Goal: Transaction & Acquisition: Purchase product/service

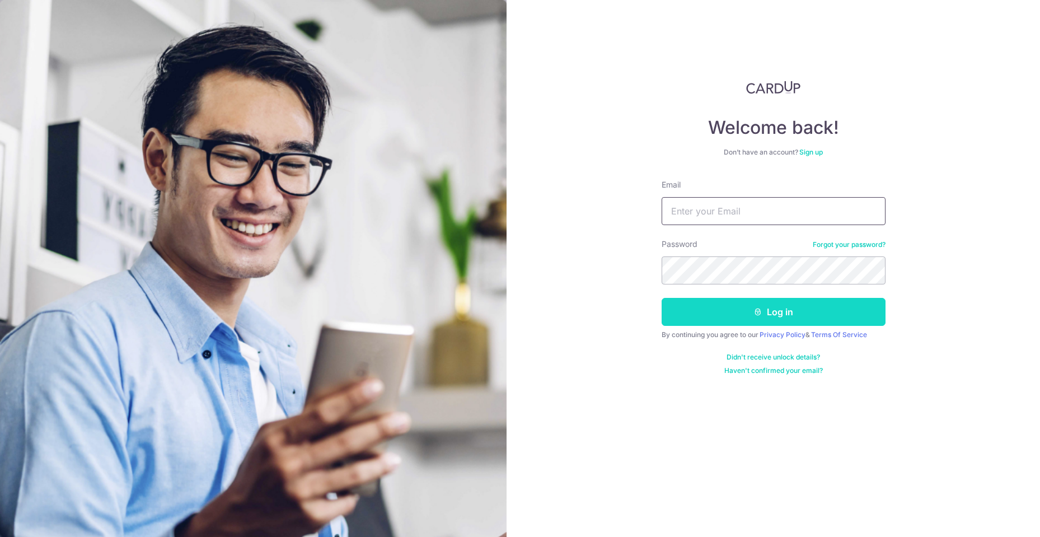
type input "[EMAIL_ADDRESS][DOMAIN_NAME]"
click at [728, 316] on button "Log in" at bounding box center [773, 312] width 224 height 28
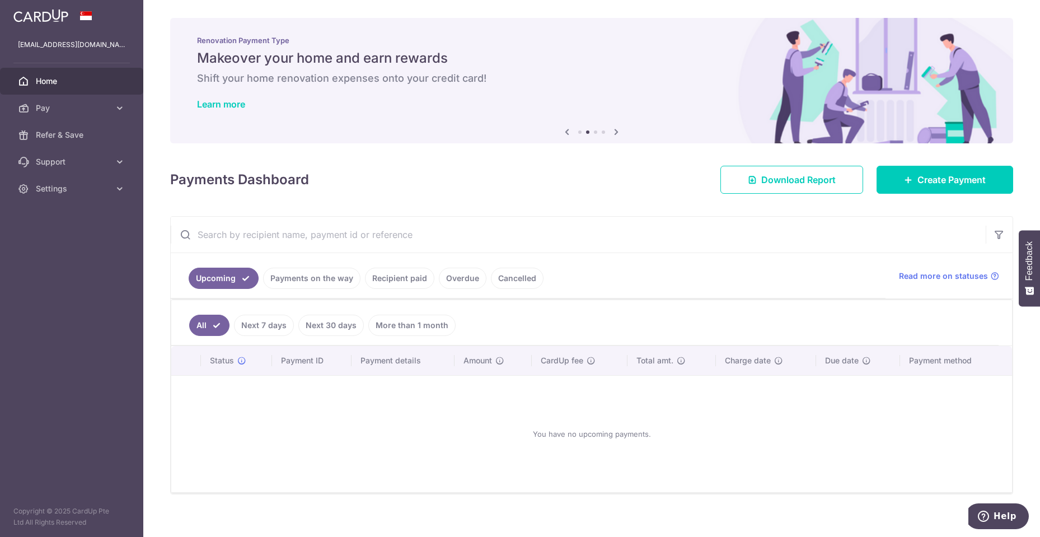
click at [379, 281] on link "Recipient paid" at bounding box center [399, 277] width 69 height 21
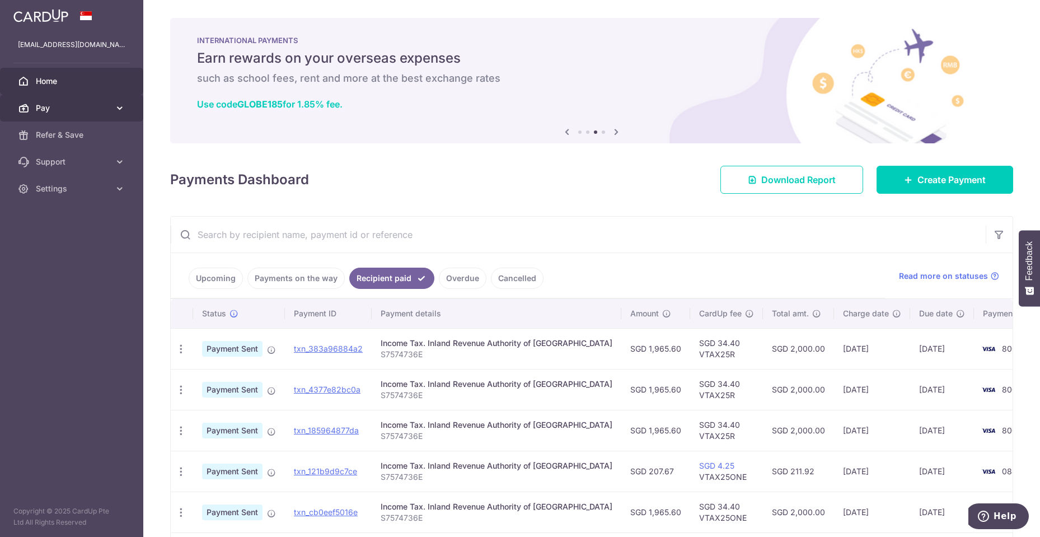
click at [70, 112] on span "Pay" at bounding box center [73, 107] width 74 height 11
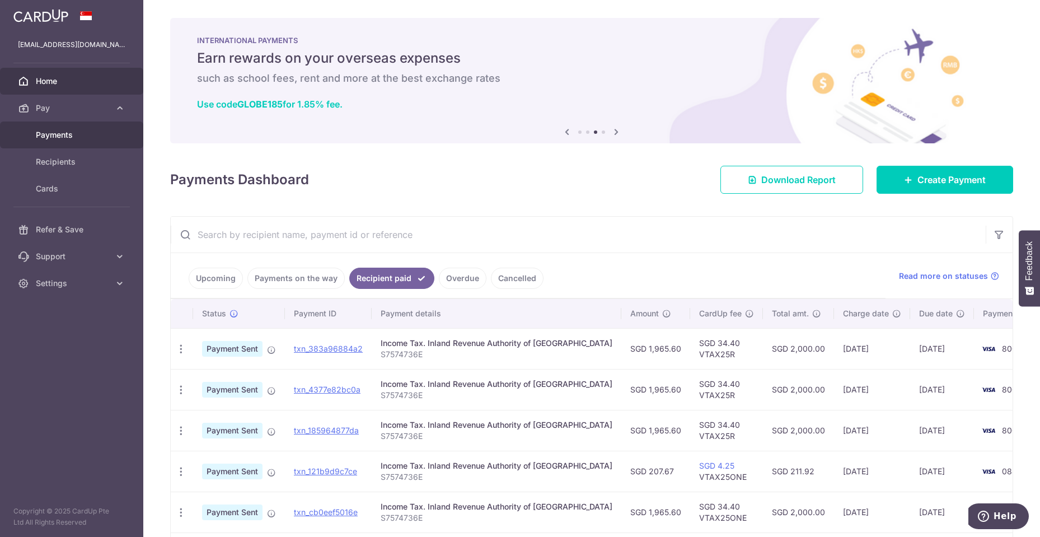
click at [63, 133] on span "Payments" at bounding box center [73, 134] width 74 height 11
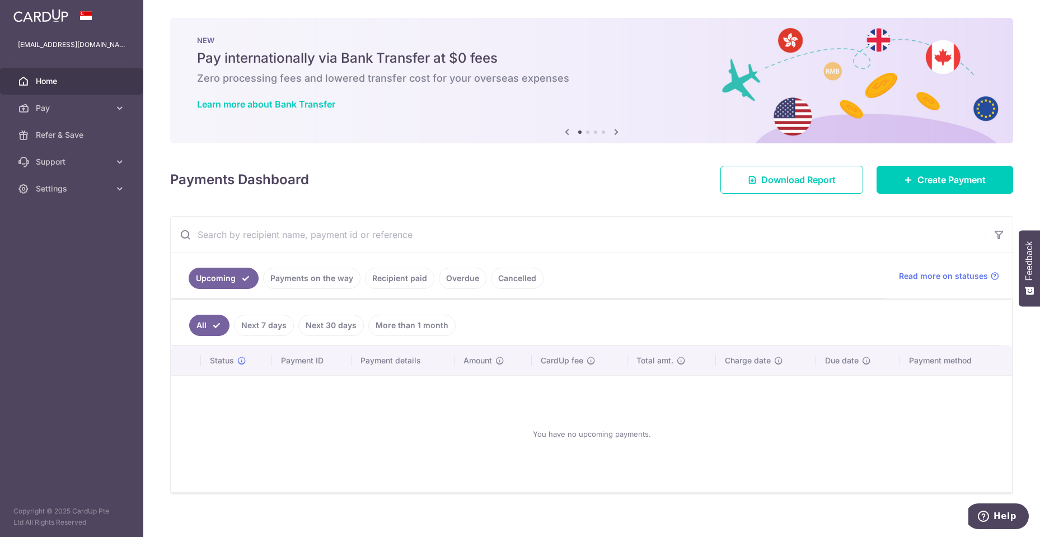
click at [615, 133] on icon at bounding box center [615, 132] width 13 height 14
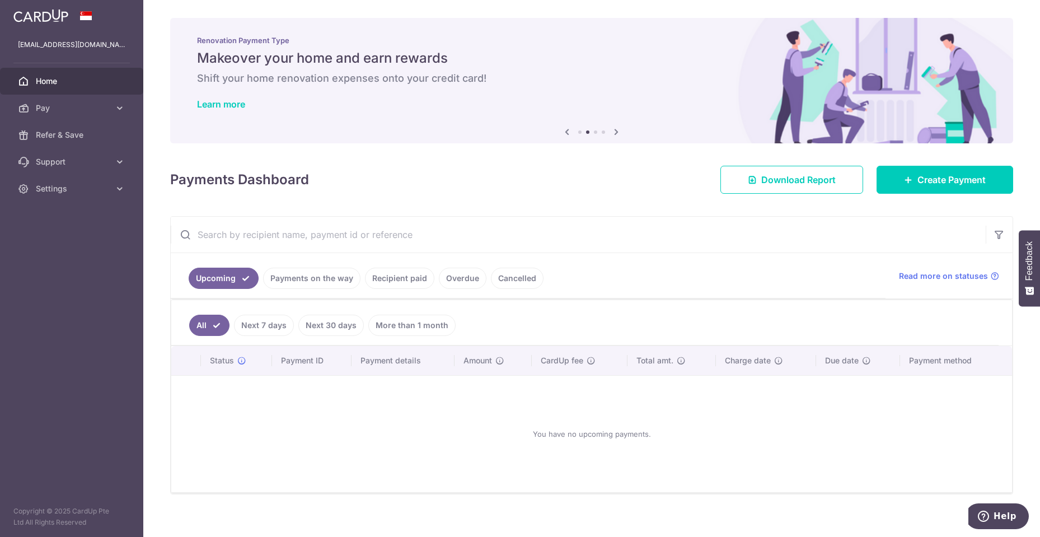
click at [615, 133] on icon at bounding box center [615, 132] width 13 height 14
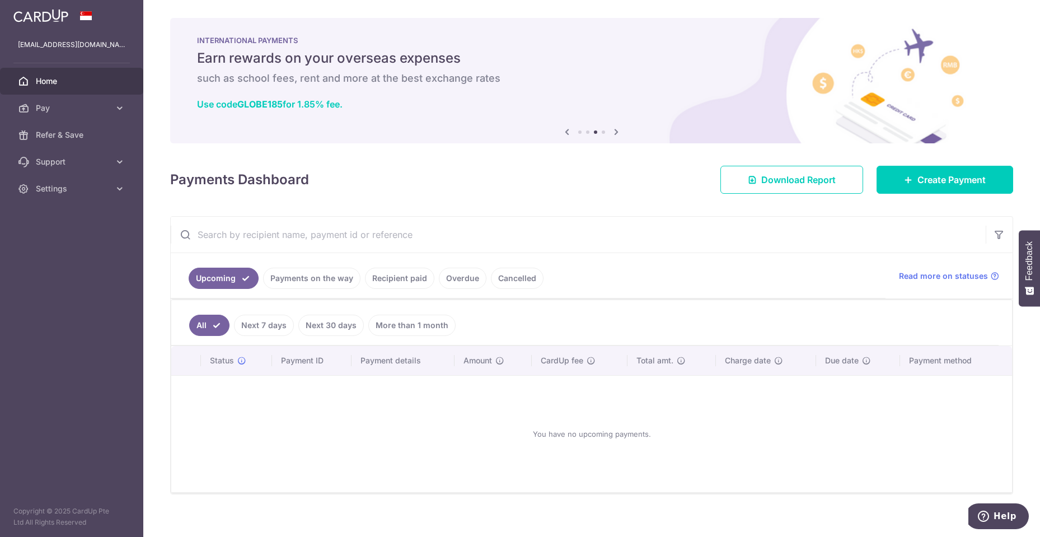
click at [615, 133] on icon at bounding box center [615, 132] width 13 height 14
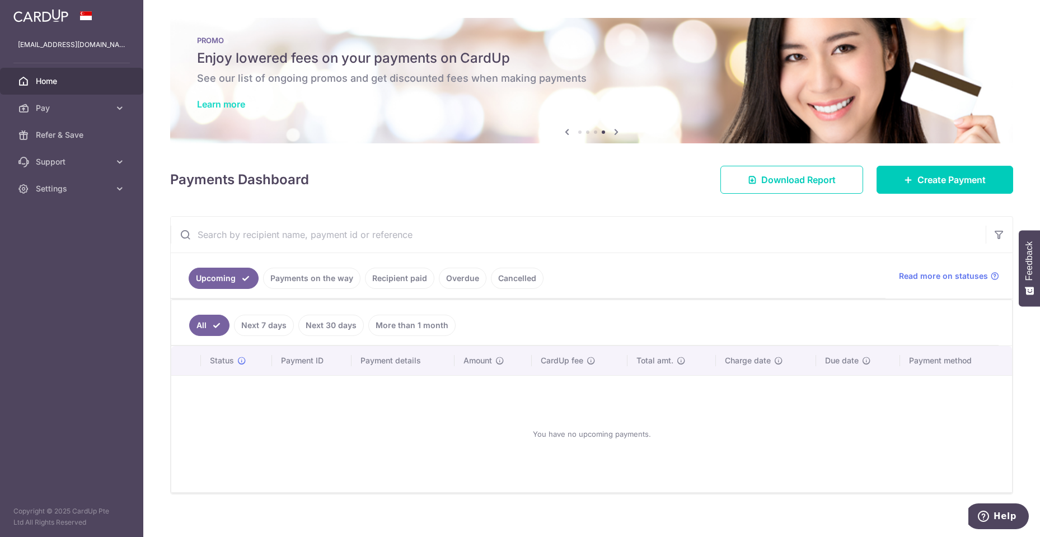
click at [236, 104] on link "Learn more" at bounding box center [221, 103] width 48 height 11
click at [84, 107] on span "Pay" at bounding box center [73, 107] width 74 height 11
click at [67, 133] on span "Payments" at bounding box center [73, 134] width 74 height 11
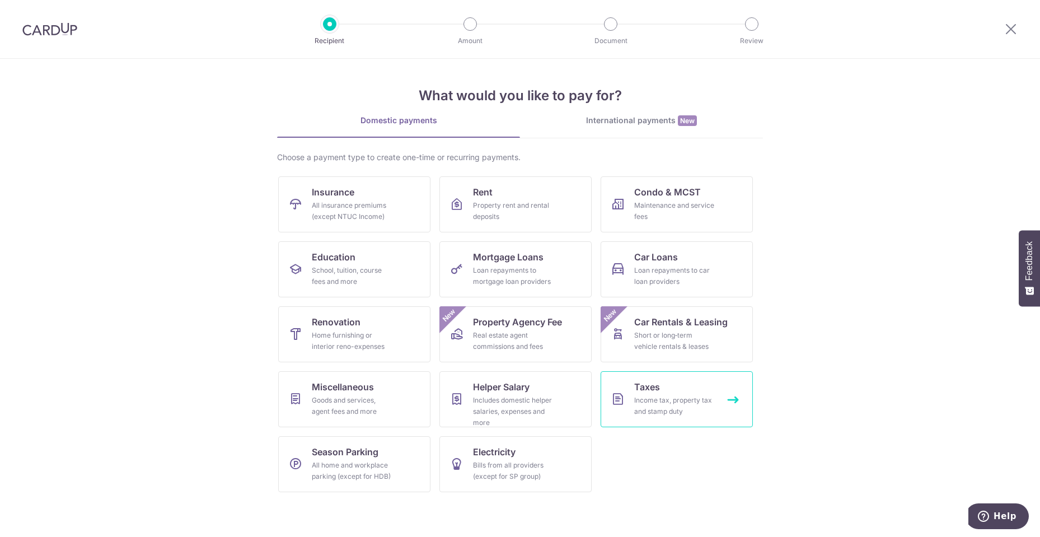
click at [641, 405] on div "Income tax, property tax and stamp duty" at bounding box center [674, 405] width 81 height 22
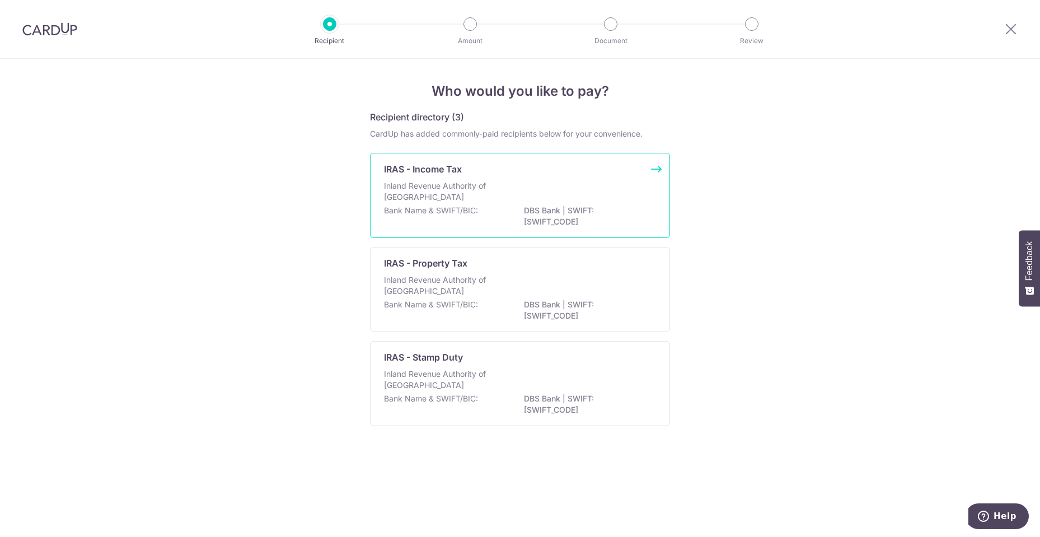
click at [542, 215] on p "DBS Bank | SWIFT: DBSSSGSGXXX" at bounding box center [586, 216] width 125 height 22
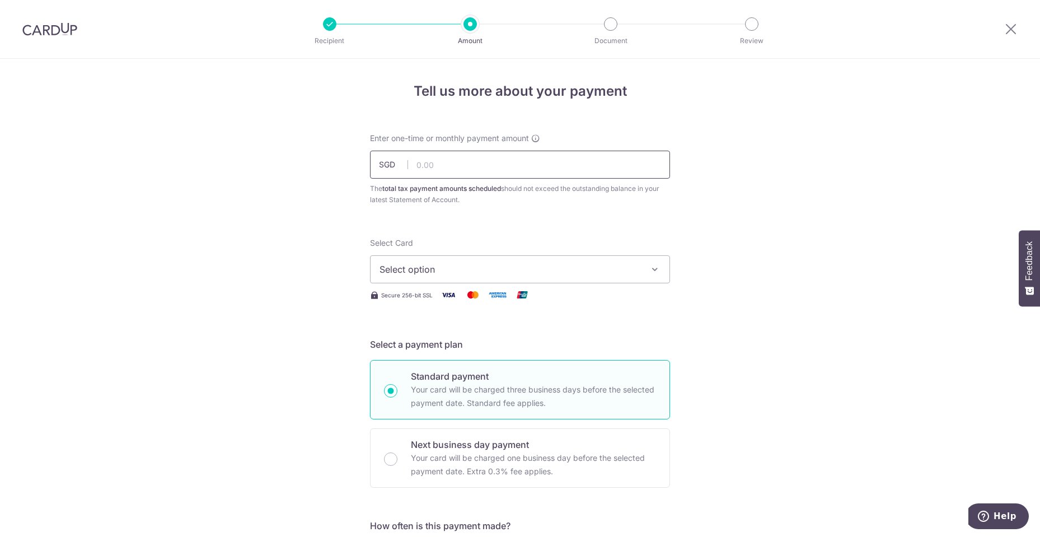
click at [464, 169] on input "text" at bounding box center [520, 164] width 300 height 28
type input "1,000.00"
click at [493, 267] on span "Select option" at bounding box center [509, 268] width 261 height 13
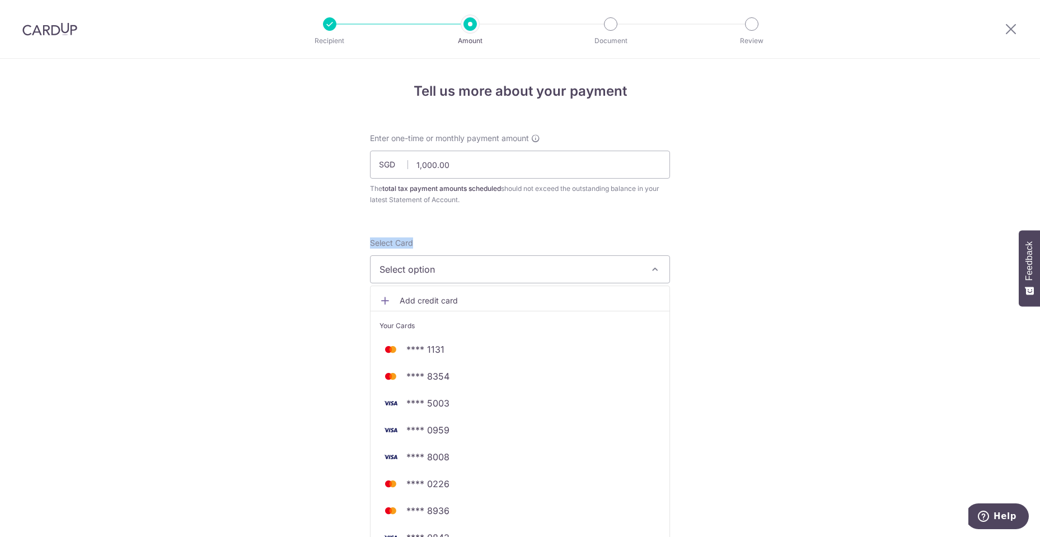
scroll to position [112, 0]
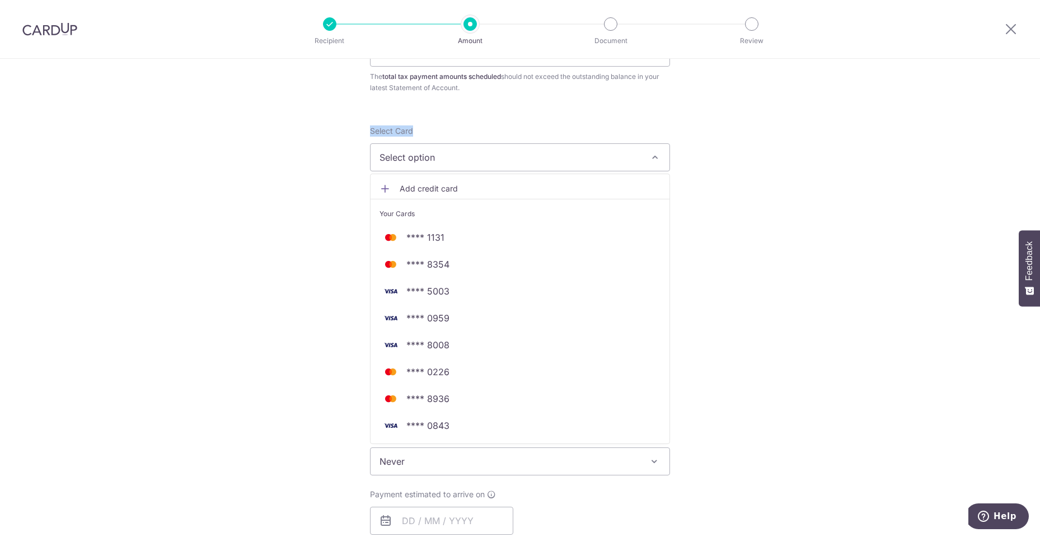
click at [429, 191] on span "Add credit card" at bounding box center [529, 188] width 261 height 11
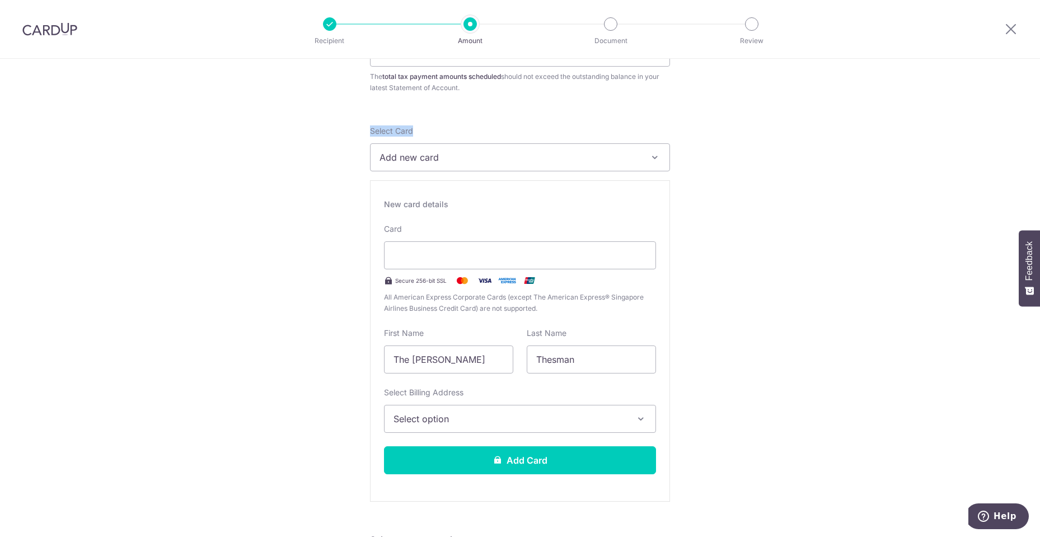
click at [451, 415] on span "Select option" at bounding box center [509, 418] width 233 height 13
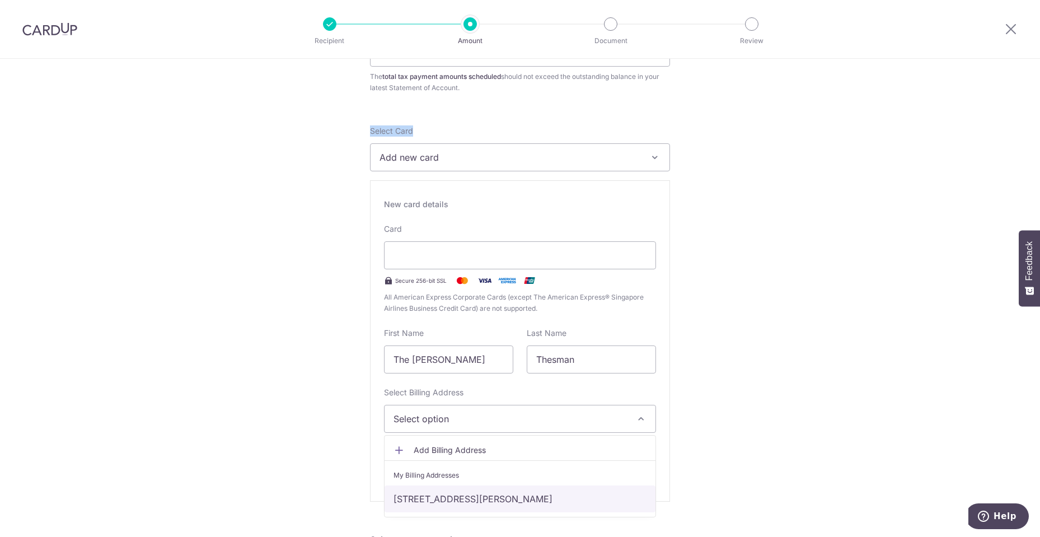
click at [429, 498] on link "[STREET_ADDRESS][PERSON_NAME]" at bounding box center [519, 498] width 271 height 27
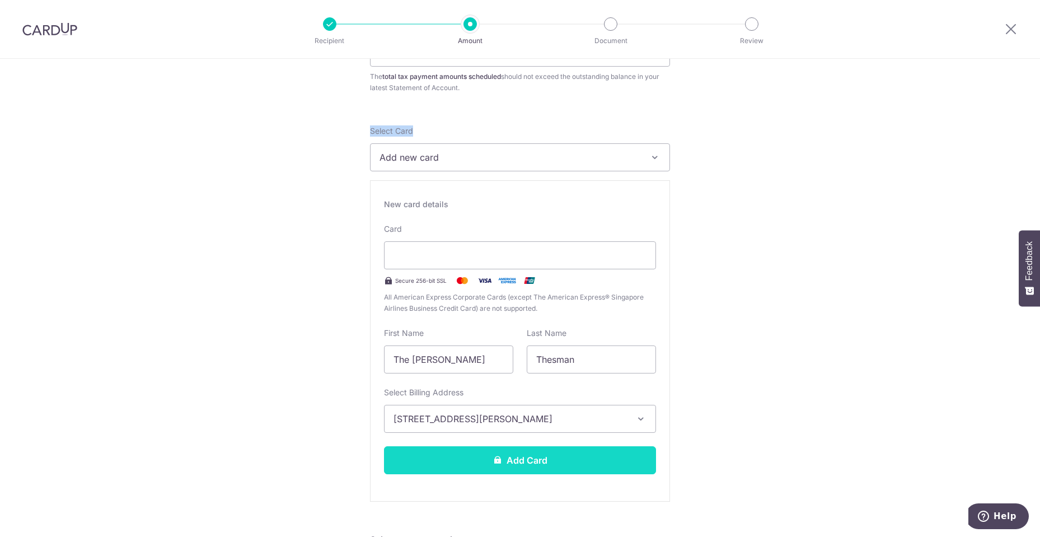
click at [548, 459] on button "Add Card" at bounding box center [520, 460] width 272 height 28
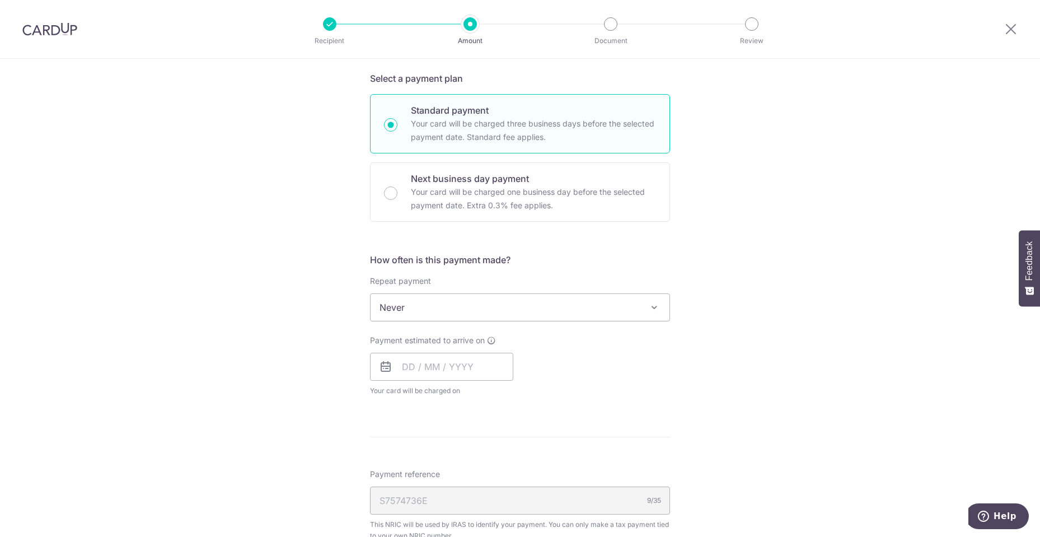
scroll to position [336, 0]
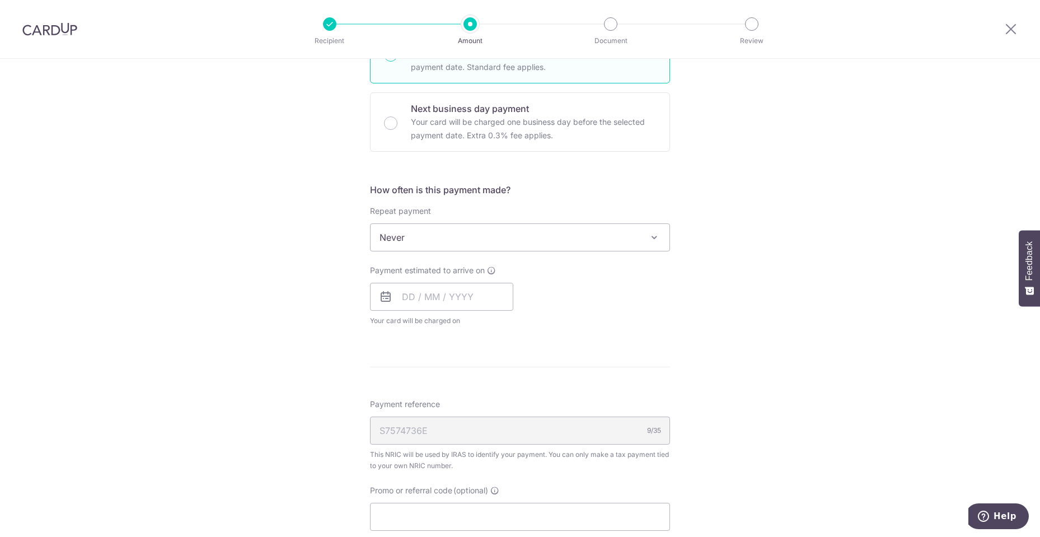
click at [485, 249] on span "Never" at bounding box center [519, 237] width 299 height 27
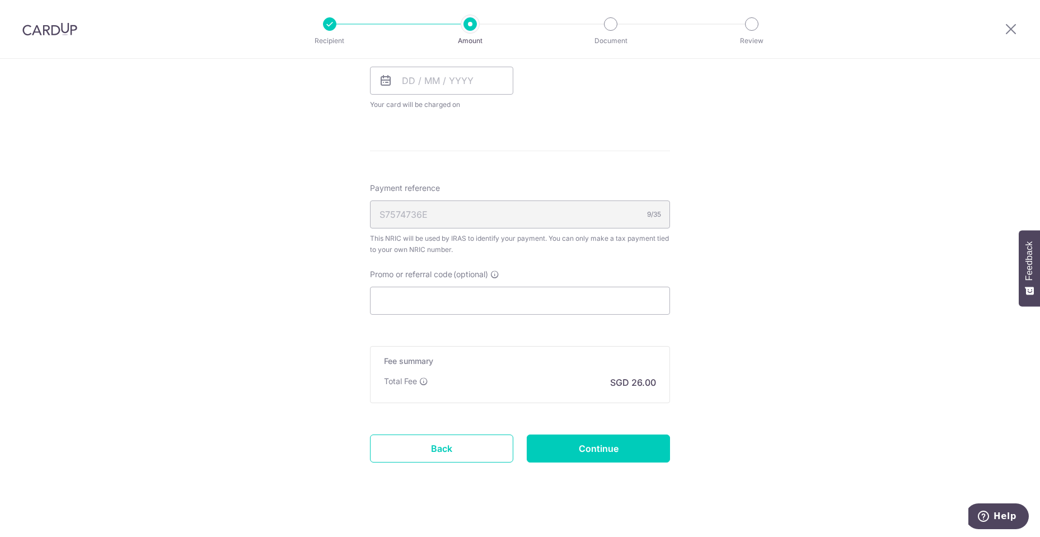
scroll to position [561, 0]
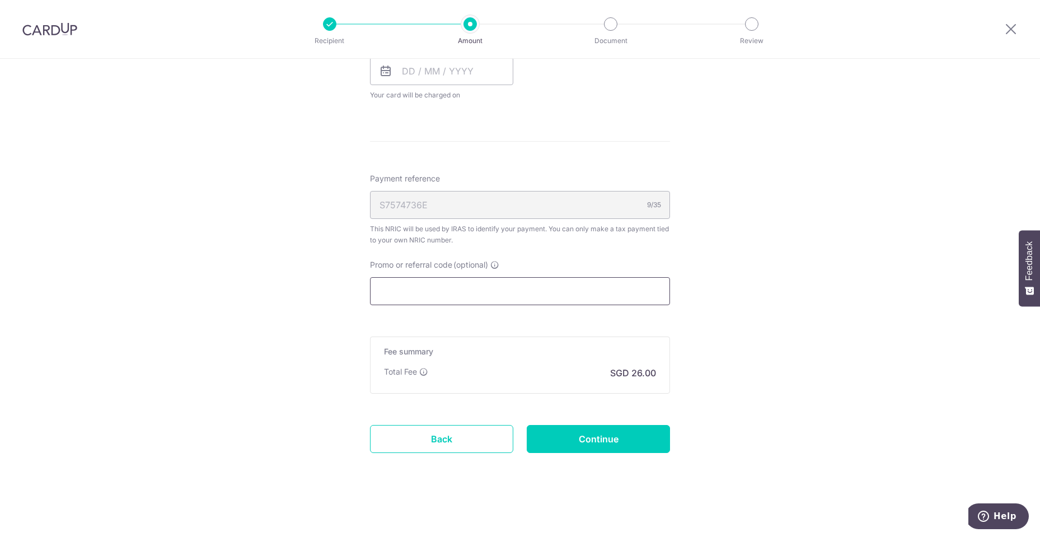
click at [507, 298] on input "Promo or referral code (optional)" at bounding box center [520, 291] width 300 height 28
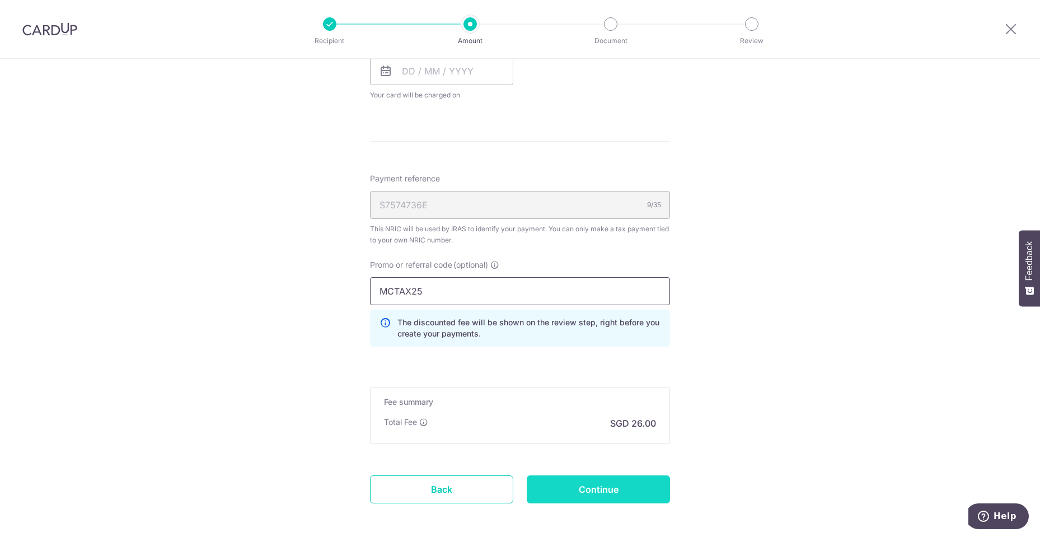
type input "MCTAX25"
click at [578, 485] on input "Continue" at bounding box center [597, 489] width 143 height 28
type input "Create Schedule"
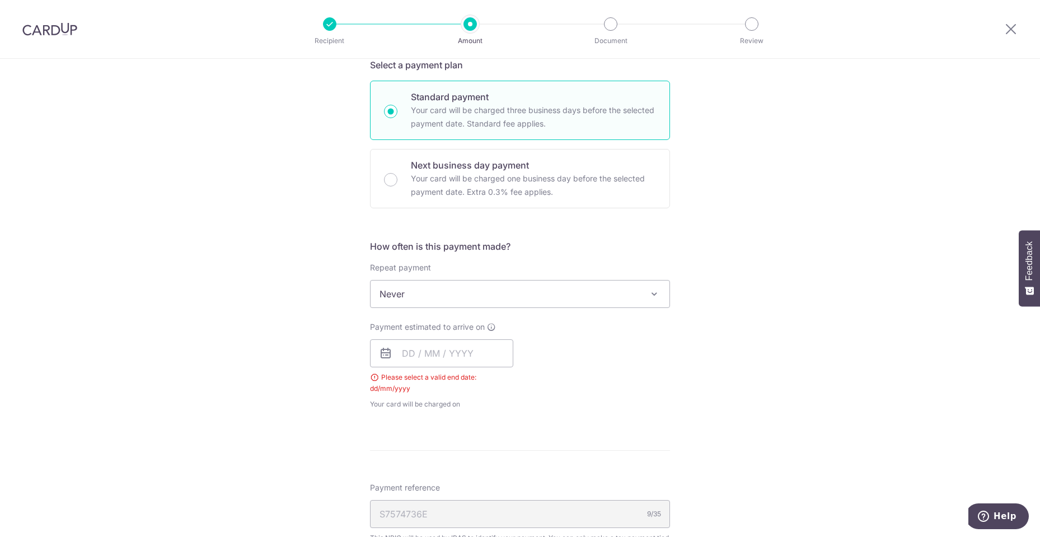
scroll to position [256, 0]
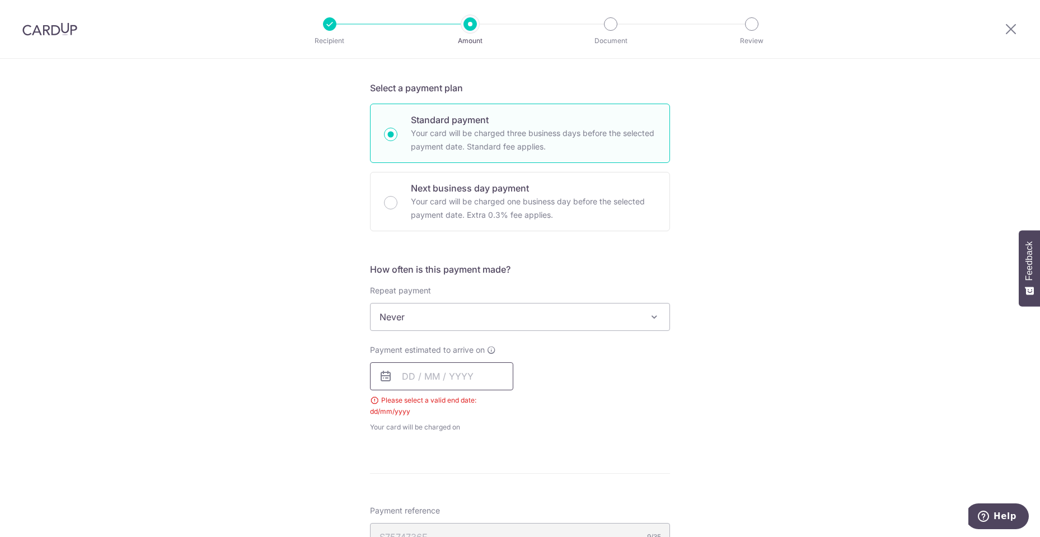
click at [415, 377] on input "text" at bounding box center [441, 376] width 143 height 28
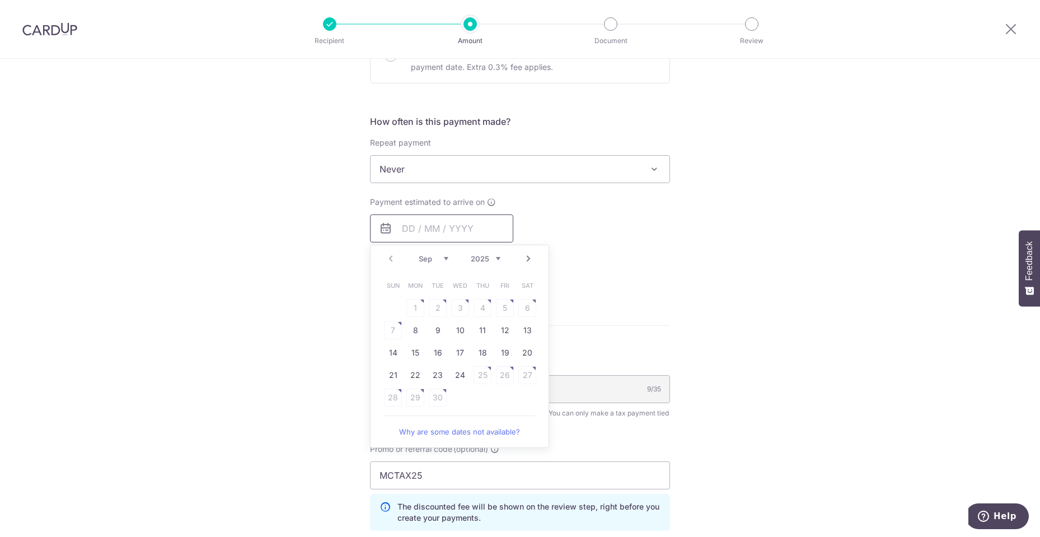
scroll to position [536, 0]
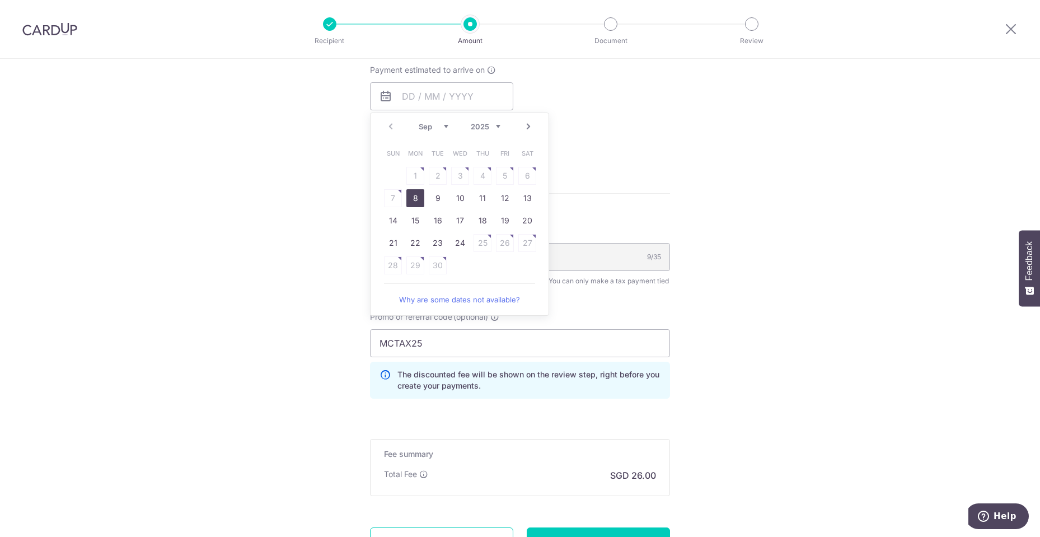
drag, startPoint x: 411, startPoint y: 199, endPoint x: 538, endPoint y: 191, distance: 127.3
click at [411, 199] on link "8" at bounding box center [415, 198] width 18 height 18
type input "[DATE]"
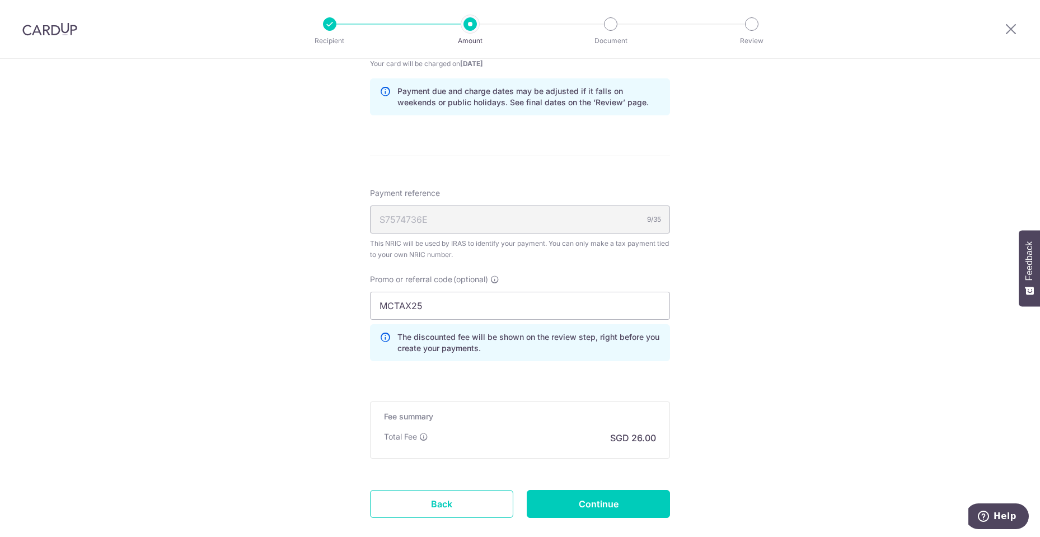
scroll to position [648, 0]
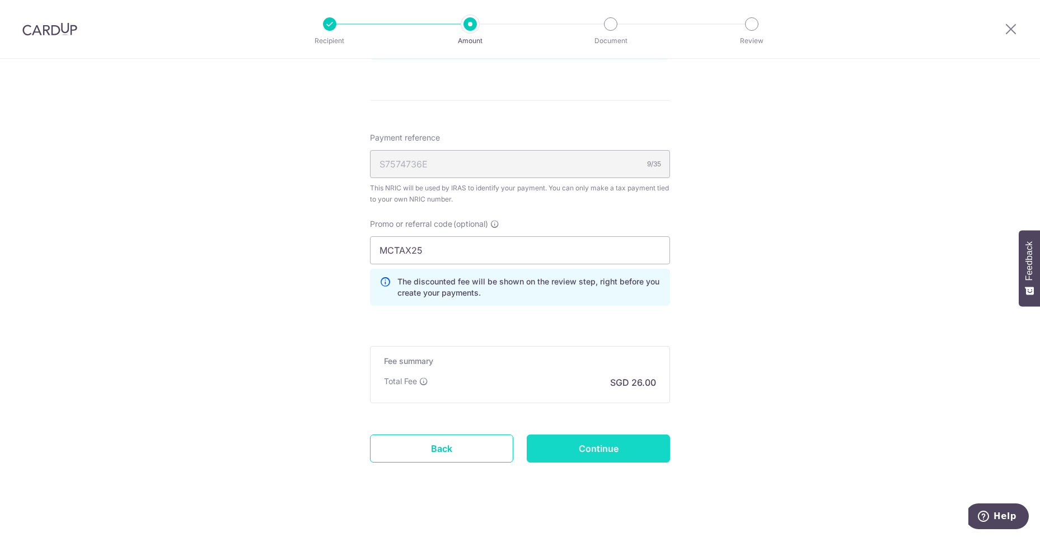
click at [594, 448] on input "Continue" at bounding box center [597, 448] width 143 height 28
type input "Create Schedule"
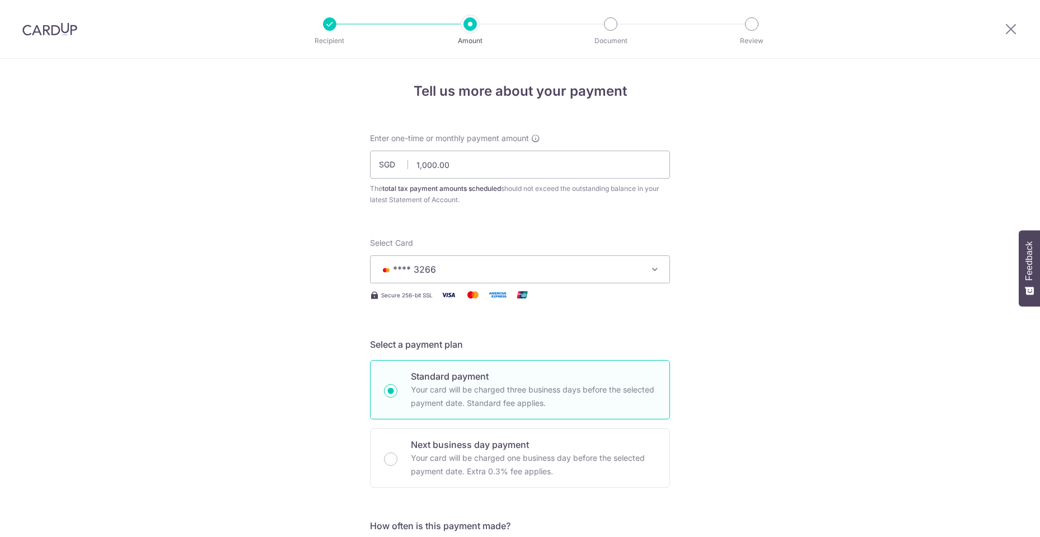
scroll to position [673, 0]
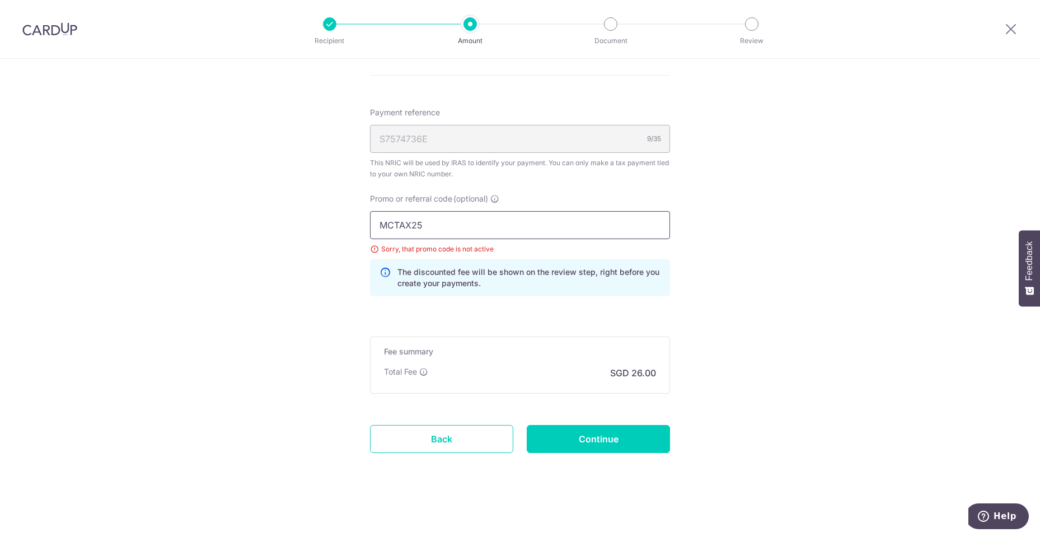
drag, startPoint x: 440, startPoint y: 228, endPoint x: 344, endPoint y: 215, distance: 97.0
type input "OFF225"
click at [587, 435] on input "Continue" at bounding box center [597, 439] width 143 height 28
type input "Update Schedule"
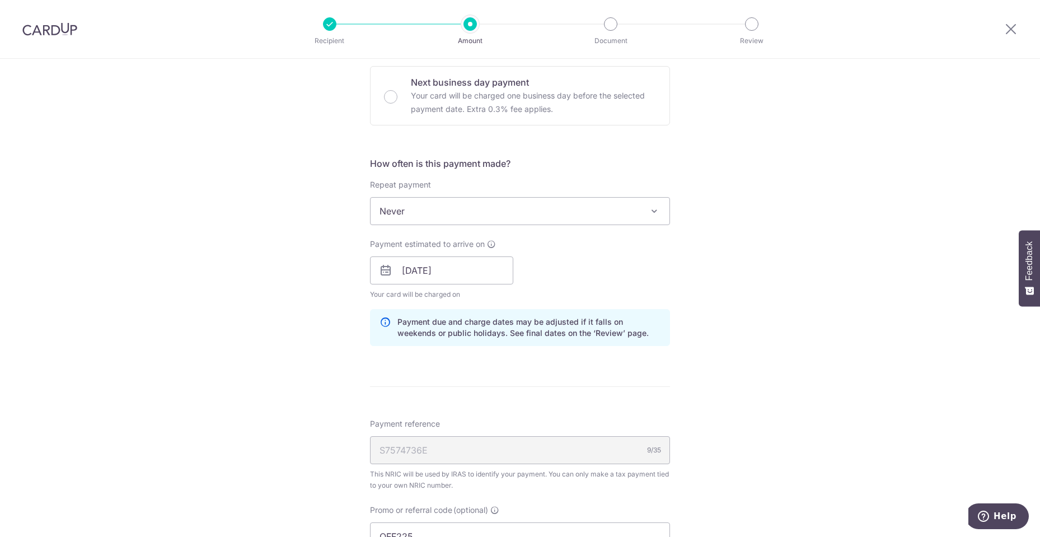
scroll to position [280, 0]
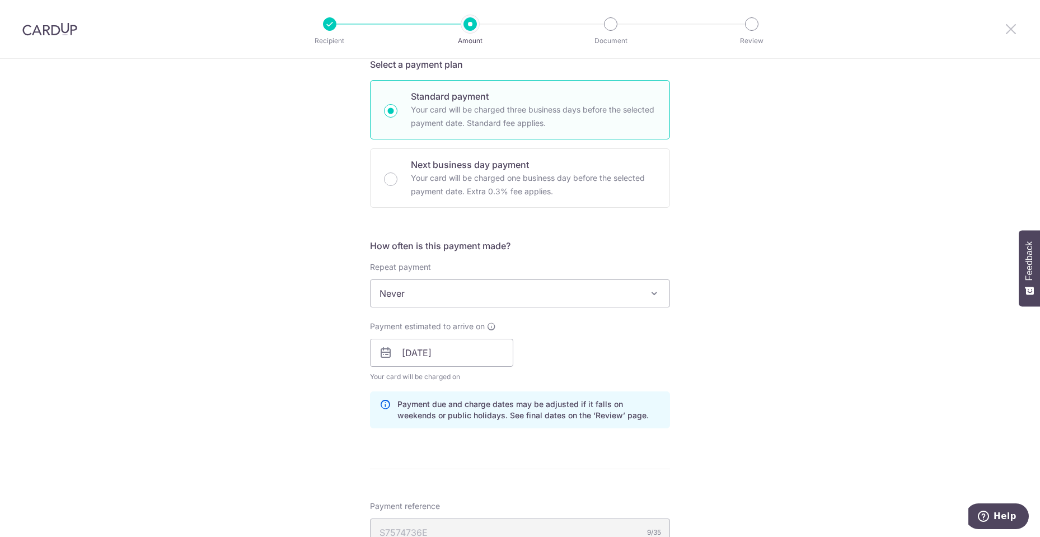
click at [1009, 31] on icon at bounding box center [1010, 29] width 13 height 14
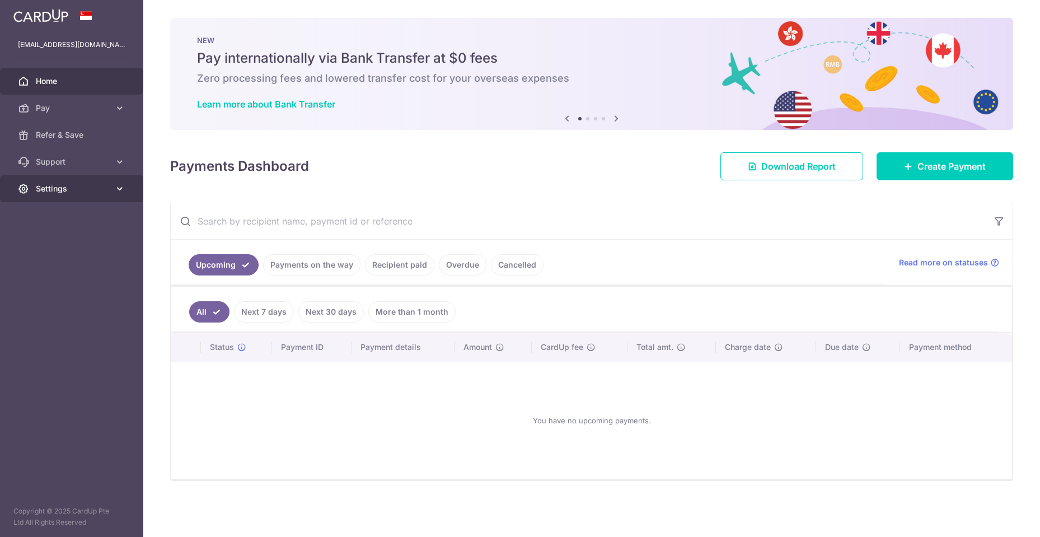
click at [78, 186] on span "Settings" at bounding box center [73, 188] width 74 height 11
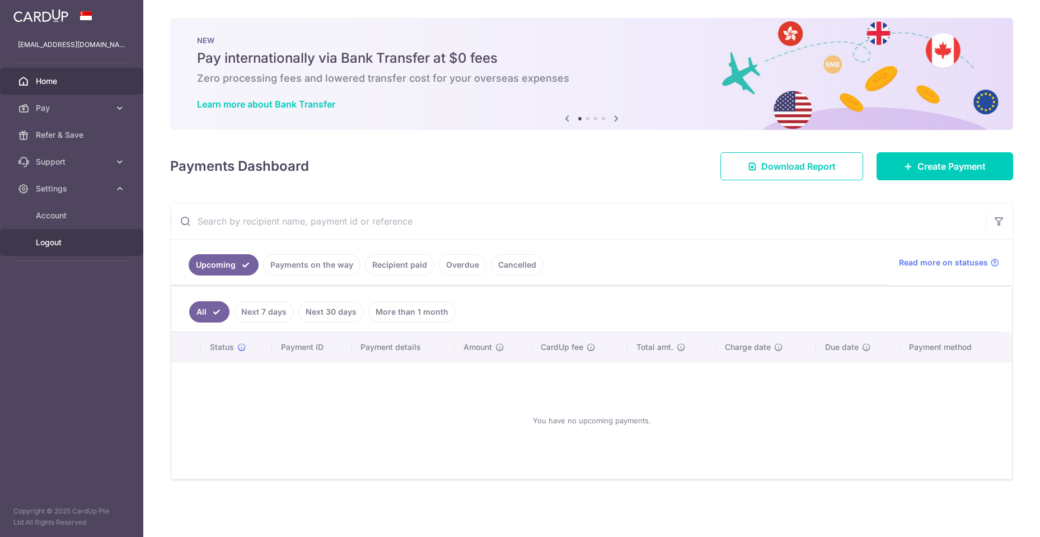
click at [60, 237] on span "Logout" at bounding box center [73, 242] width 74 height 11
